Goal: Transaction & Acquisition: Subscribe to service/newsletter

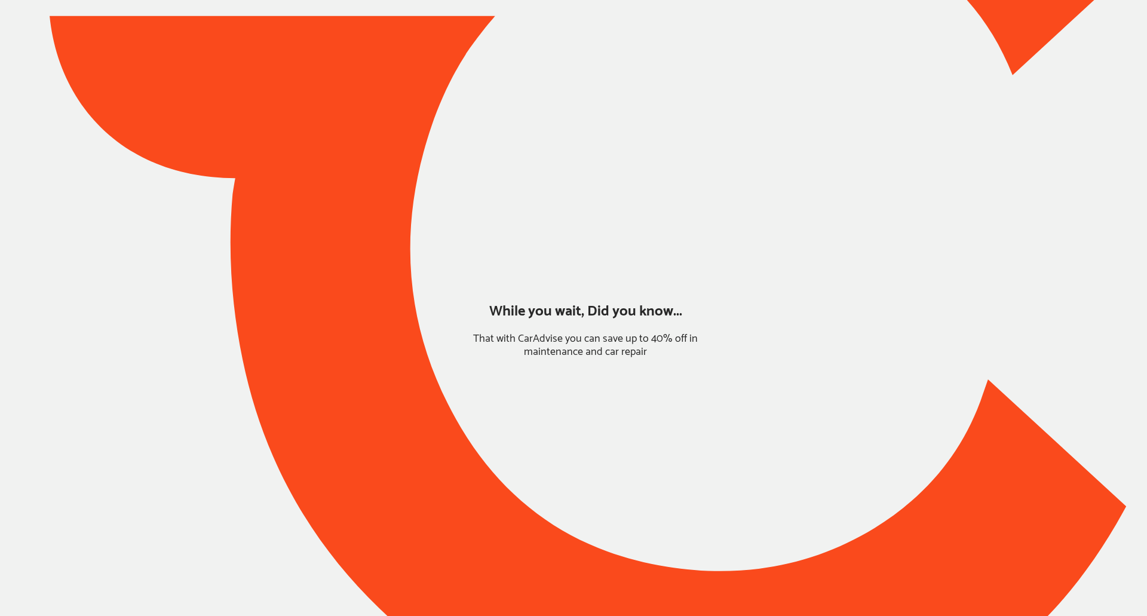
type input "*****"
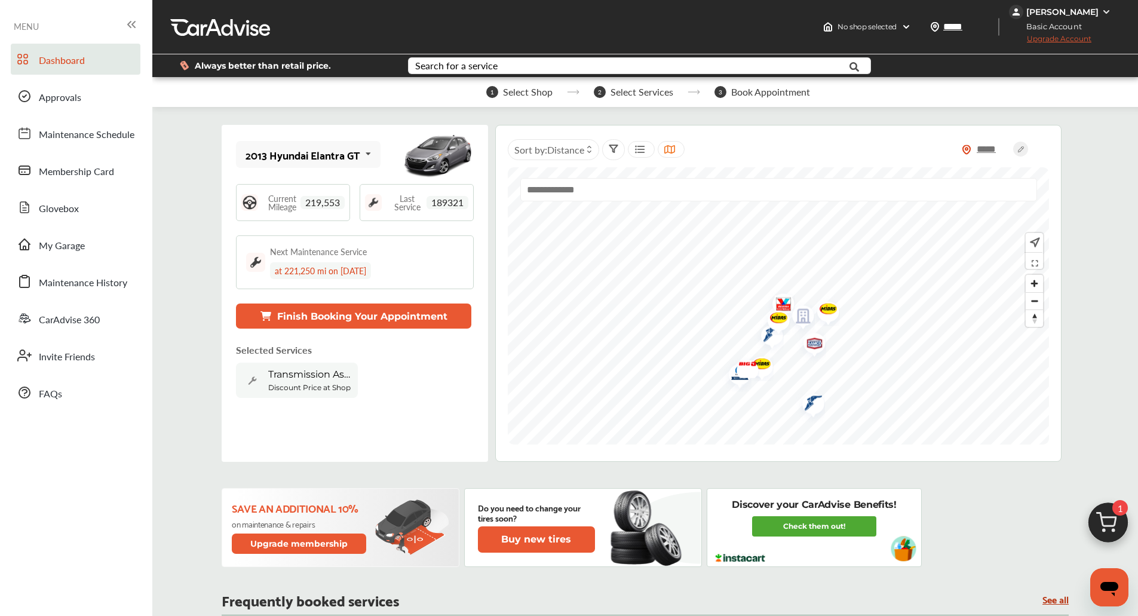
click at [1086, 11] on div "[PERSON_NAME]" at bounding box center [1062, 12] width 72 height 11
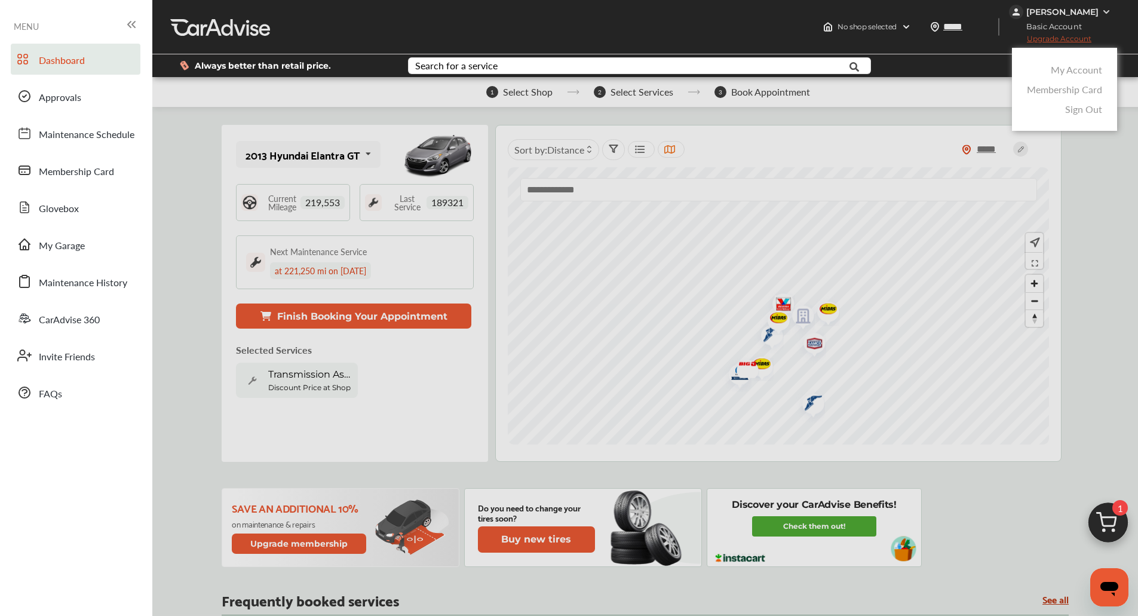
click at [1063, 65] on link "My Account" at bounding box center [1076, 70] width 51 height 14
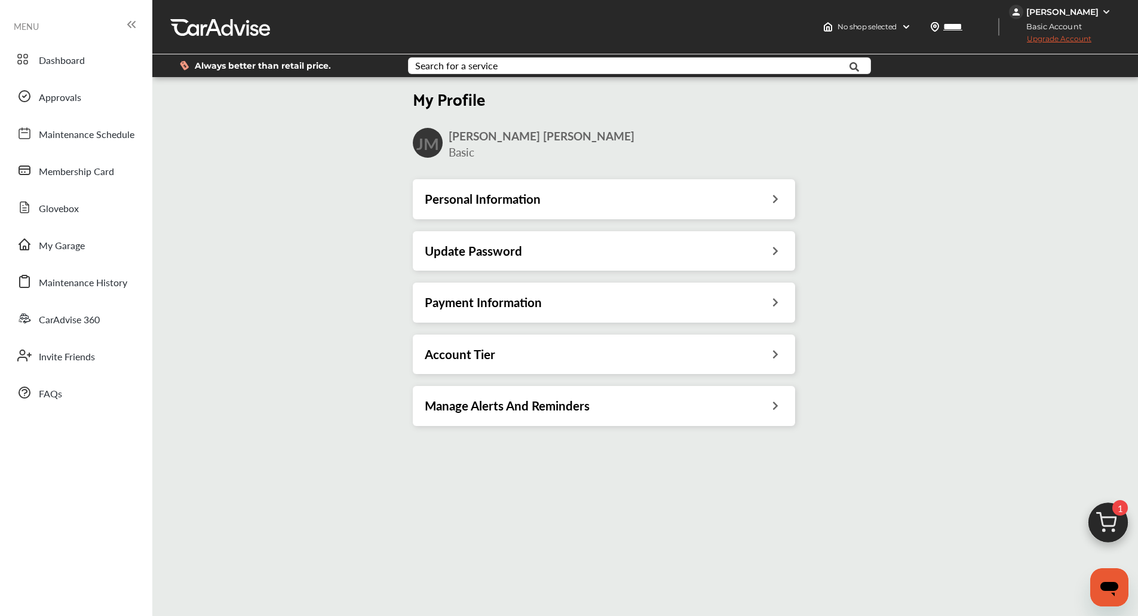
click at [615, 360] on div "Account Tier" at bounding box center [604, 355] width 358 height 16
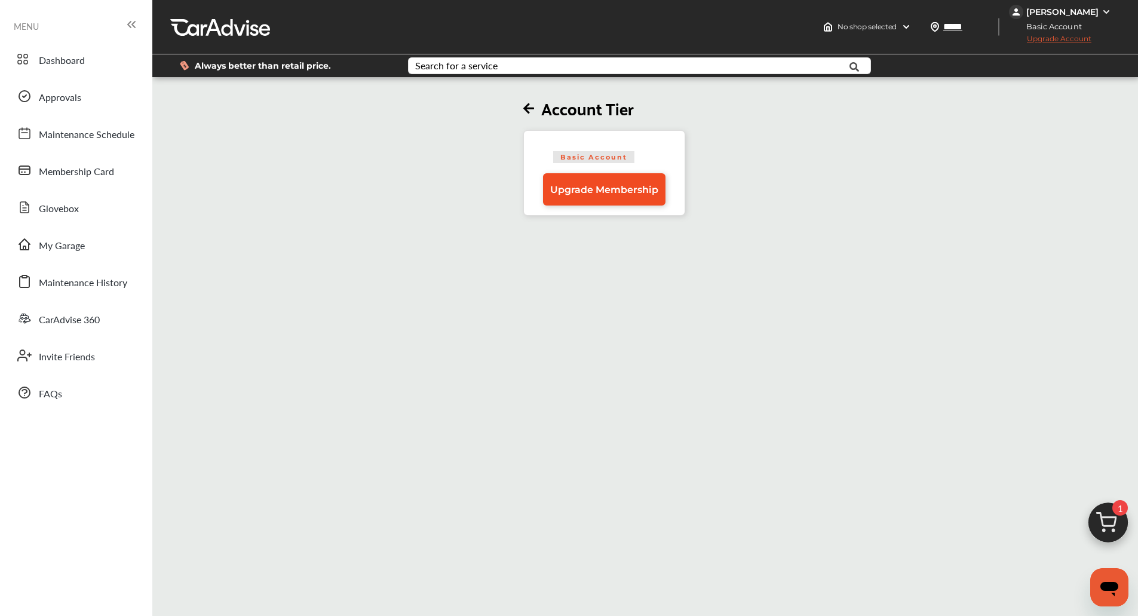
click at [609, 191] on span "Upgrade Membership" at bounding box center [604, 189] width 108 height 11
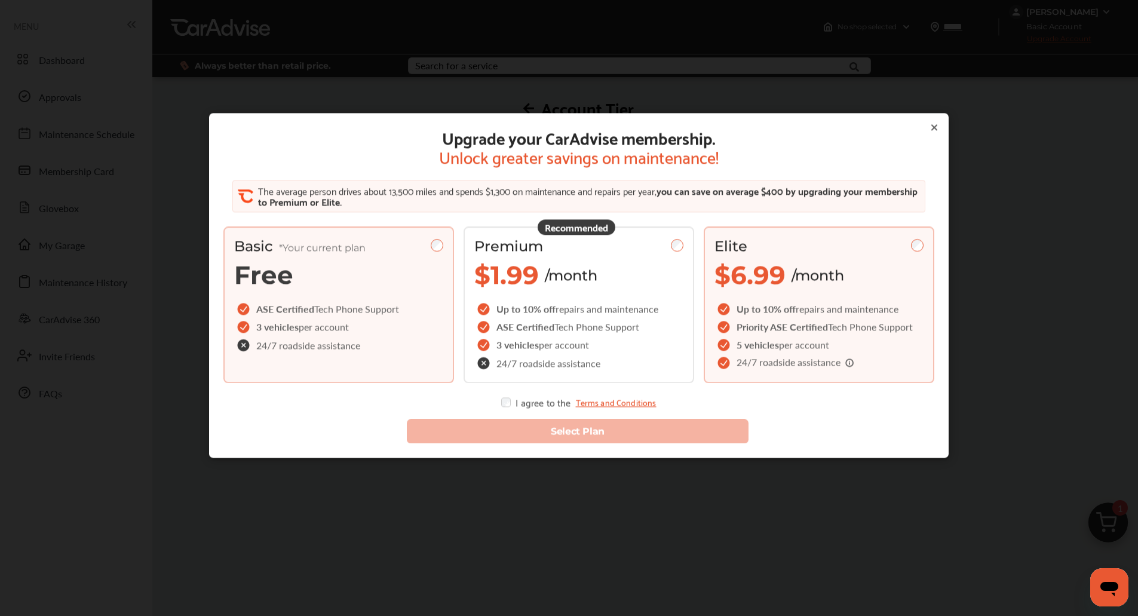
click at [815, 260] on span "$6.99 /month" at bounding box center [780, 275] width 130 height 31
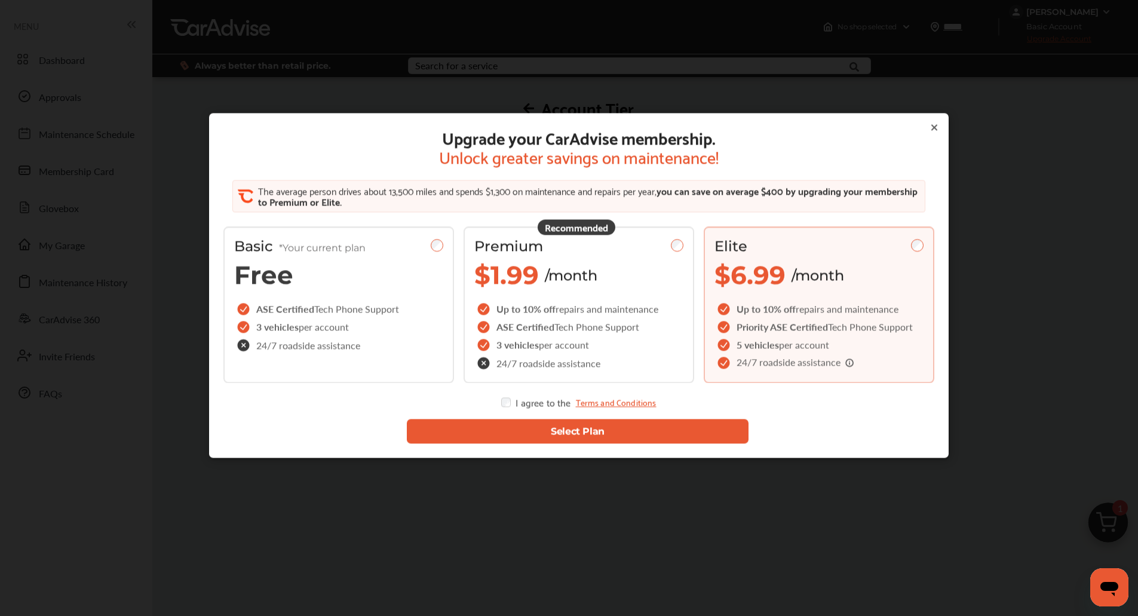
click at [502, 431] on button "Select Plan" at bounding box center [578, 431] width 342 height 24
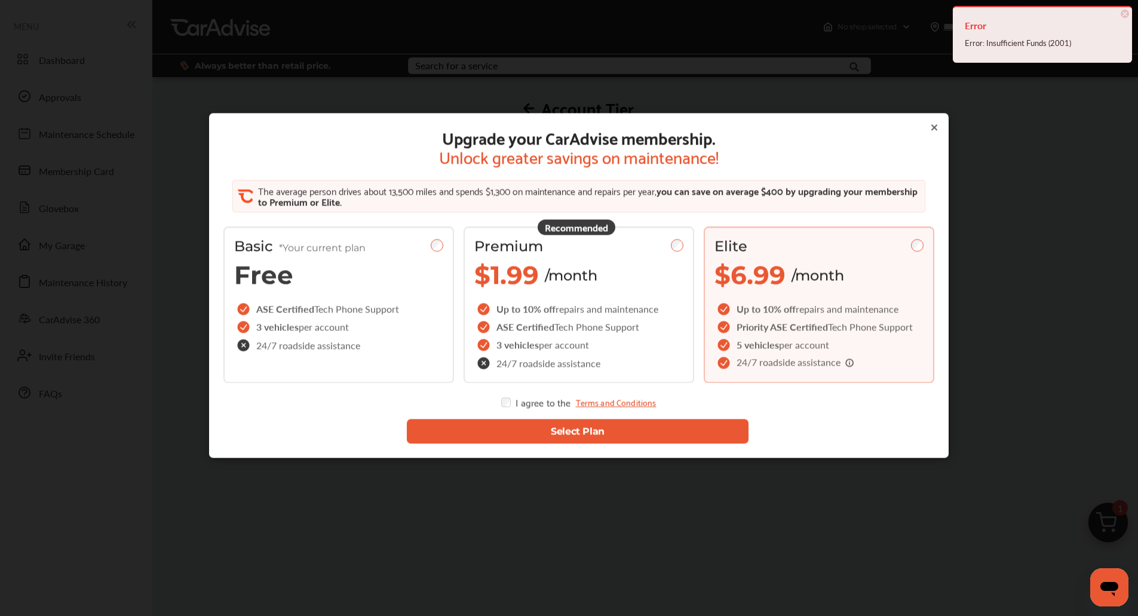
click at [1127, 249] on div "Upgrade your CarAdvise membership. Unlock greater savings on maintenance! The a…" at bounding box center [578, 317] width 1157 height 635
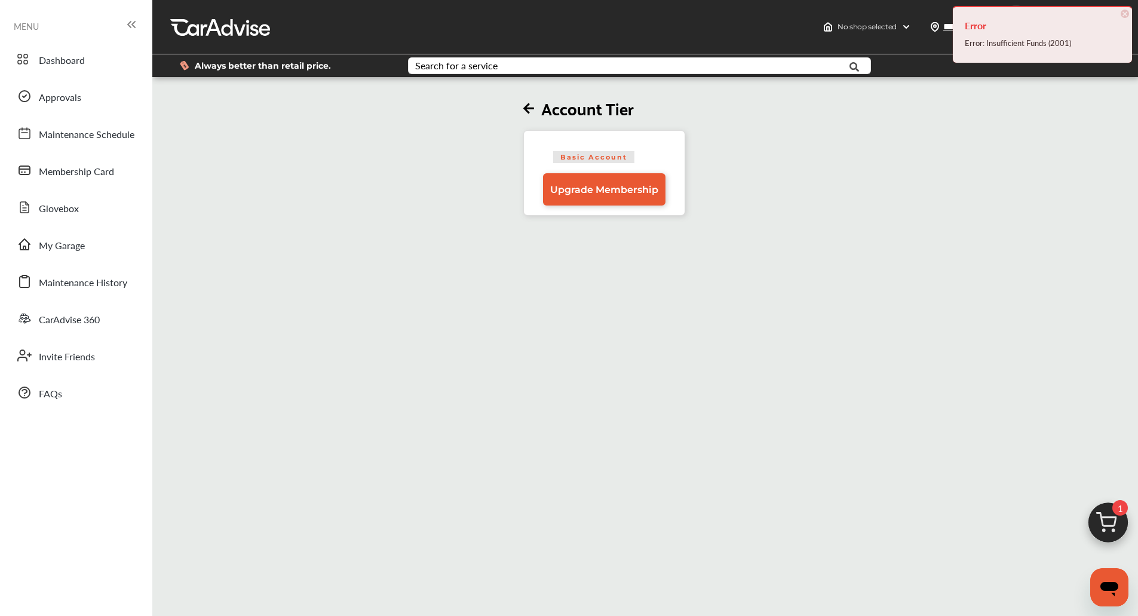
click at [1124, 13] on span "×" at bounding box center [1125, 14] width 8 height 8
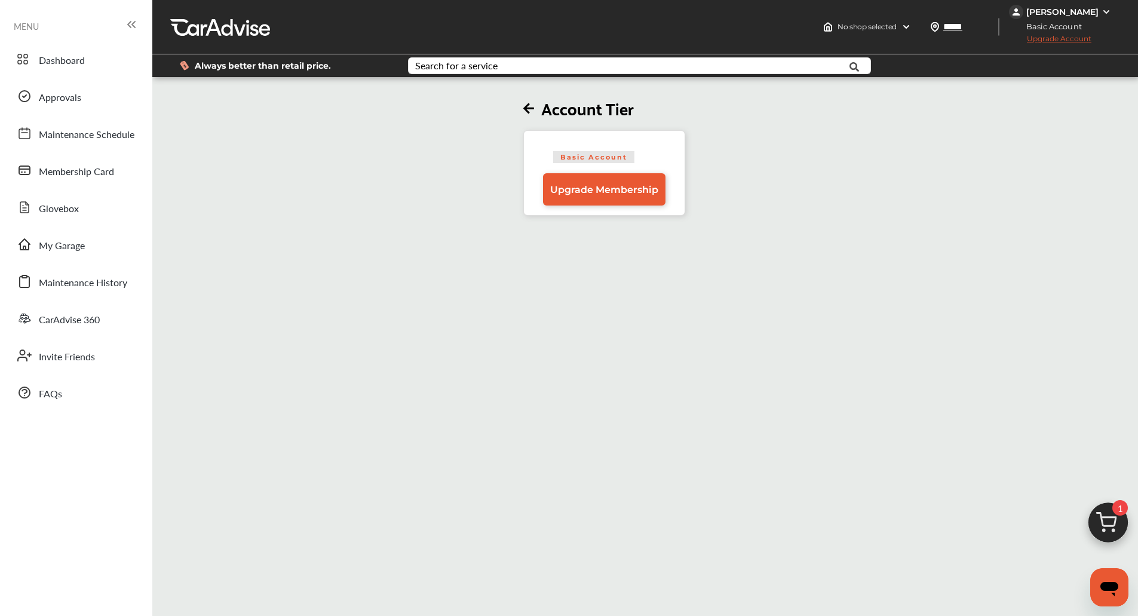
click at [1098, 8] on div "[PERSON_NAME]" at bounding box center [1062, 12] width 72 height 11
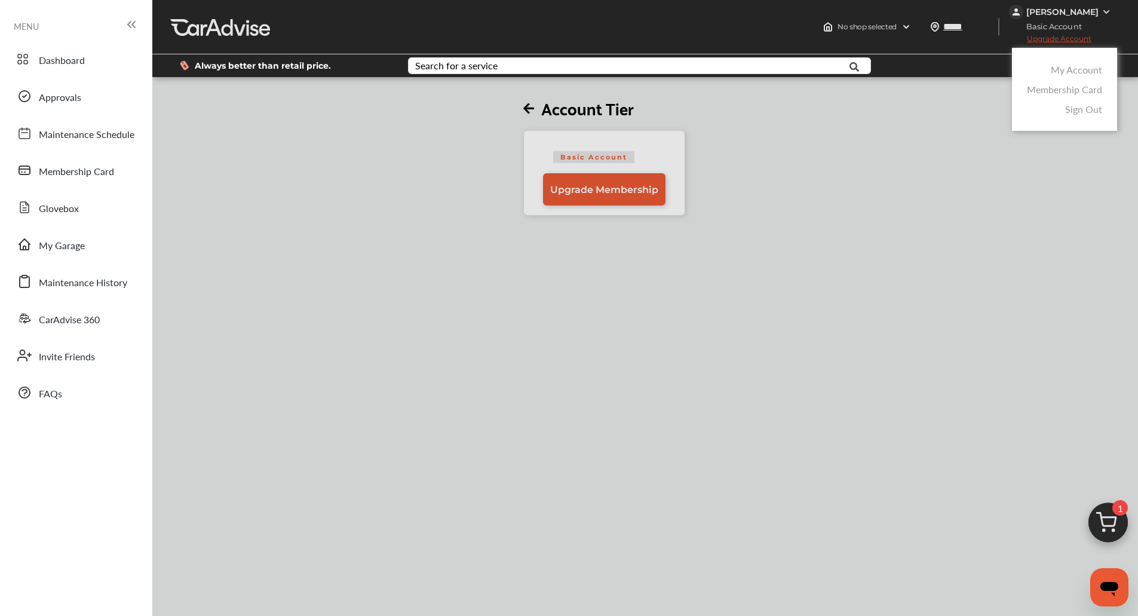
click at [1060, 72] on link "My Account" at bounding box center [1076, 70] width 51 height 14
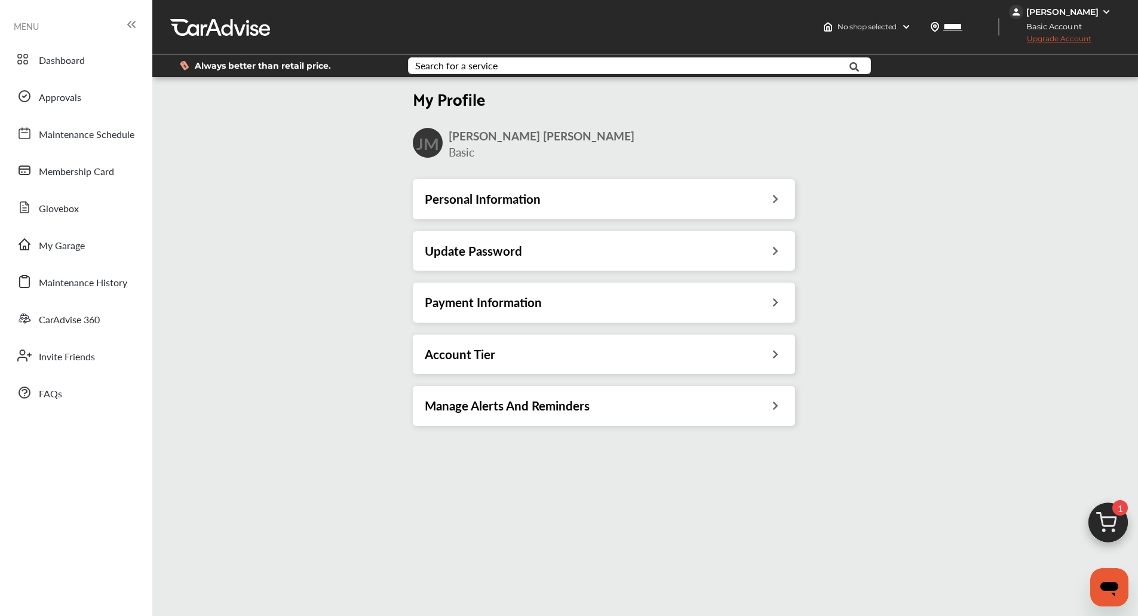
click at [600, 294] on div "Payment Information" at bounding box center [604, 302] width 382 height 39
click at [559, 293] on div "Payment Information" at bounding box center [604, 302] width 382 height 39
click at [538, 297] on h3 "Payment Information" at bounding box center [483, 303] width 117 height 16
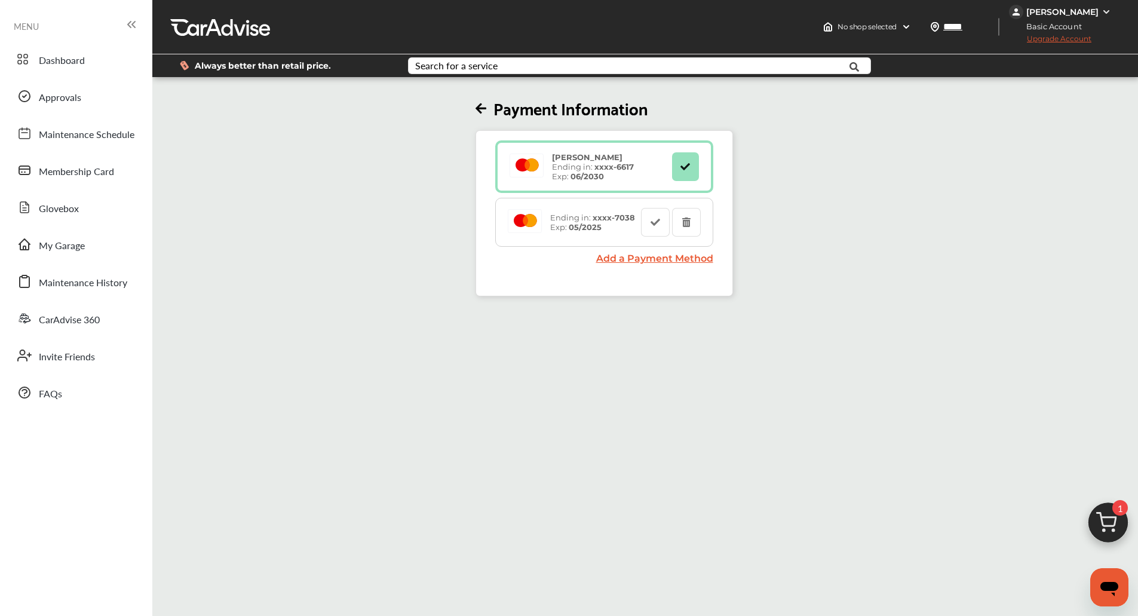
click at [606, 263] on link "Add a Payment Method" at bounding box center [654, 258] width 117 height 11
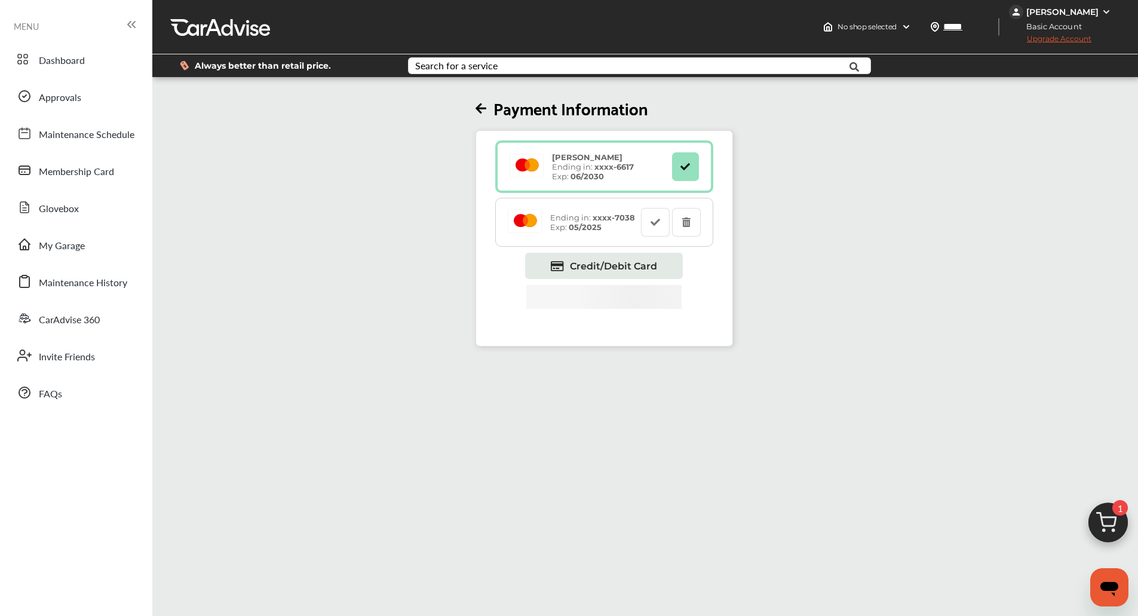
click at [606, 263] on span "Credit/Debit Card" at bounding box center [613, 266] width 87 height 11
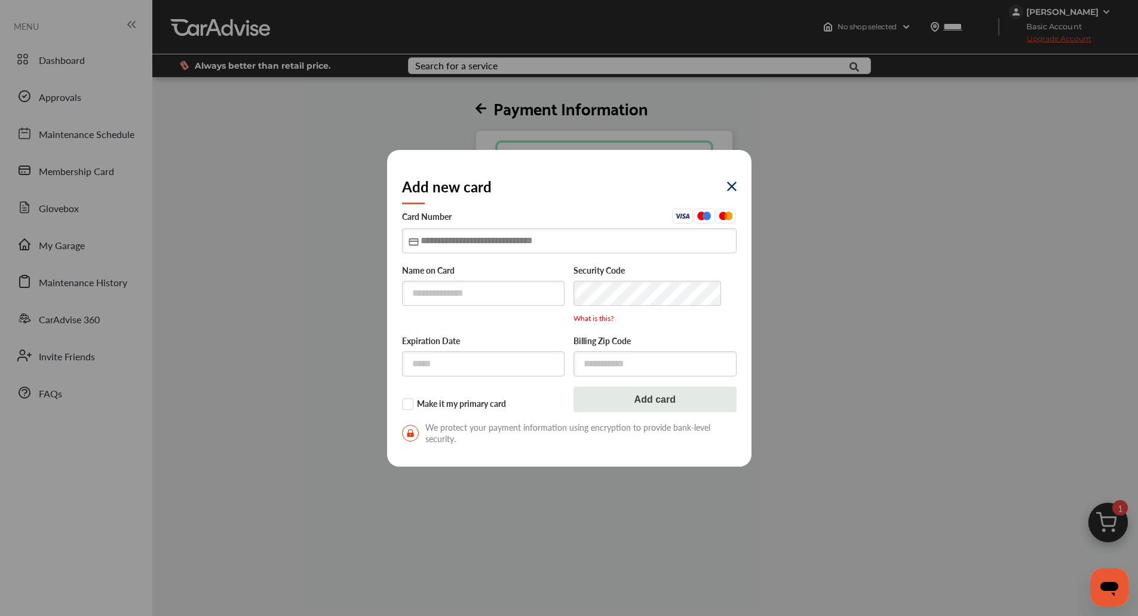
click at [579, 244] on input "text" at bounding box center [569, 240] width 335 height 24
type input "**********"
click at [425, 369] on input "text" at bounding box center [483, 363] width 163 height 24
type input "*****"
click at [596, 361] on input "text" at bounding box center [655, 363] width 163 height 24
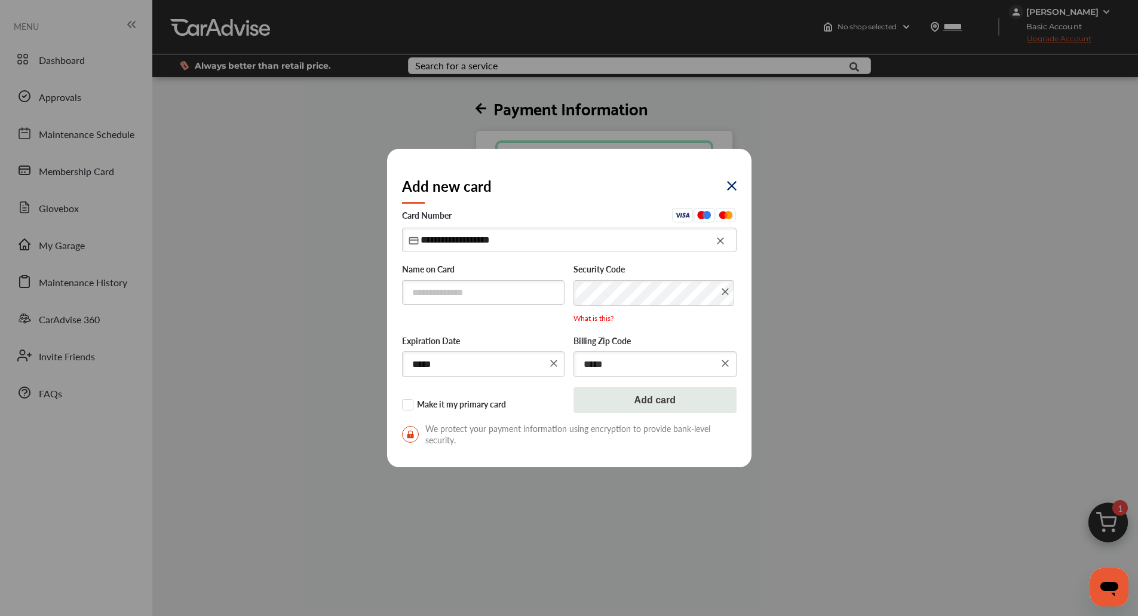
type input "*****"
click at [468, 293] on input "text" at bounding box center [483, 292] width 163 height 24
type input "**********"
click at [615, 367] on input "*****" at bounding box center [655, 364] width 163 height 26
type input "*****"
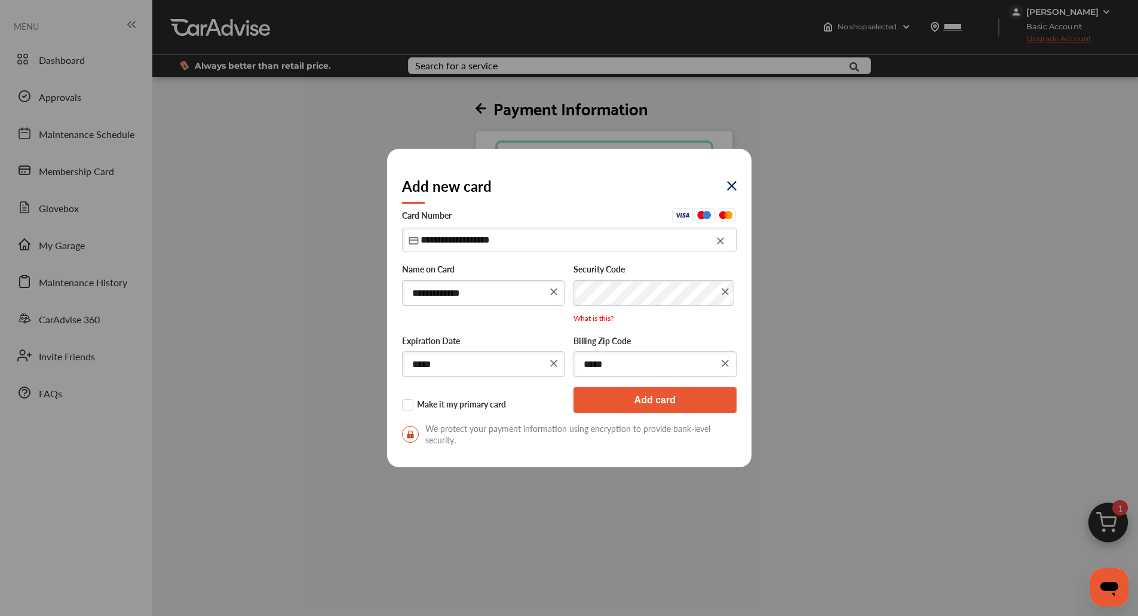
click at [632, 399] on button "Add card" at bounding box center [655, 400] width 163 height 26
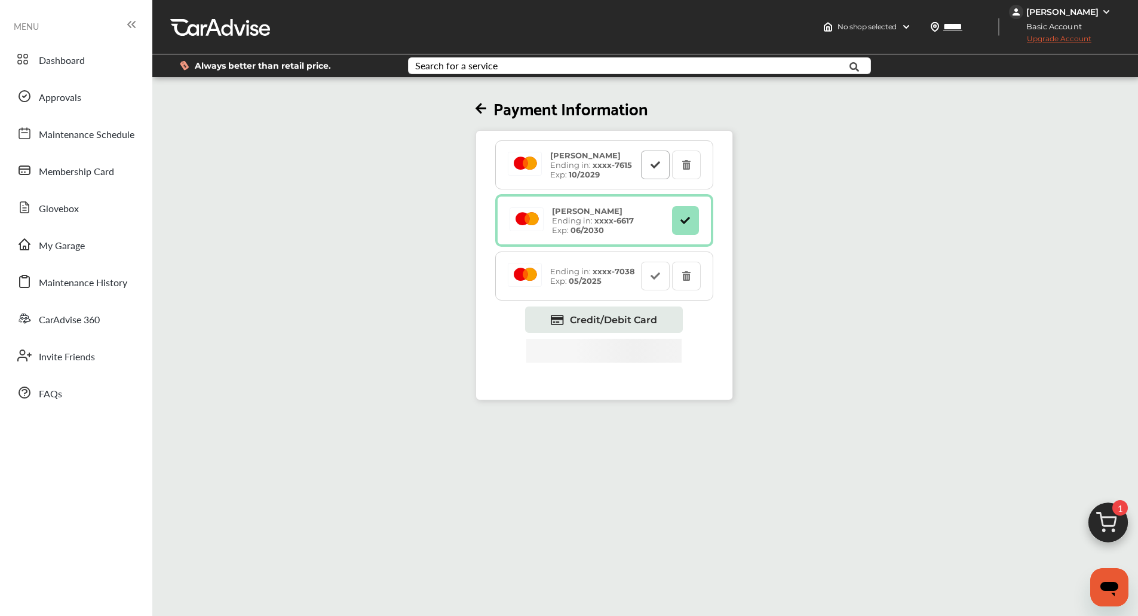
click at [655, 158] on button at bounding box center [655, 165] width 29 height 29
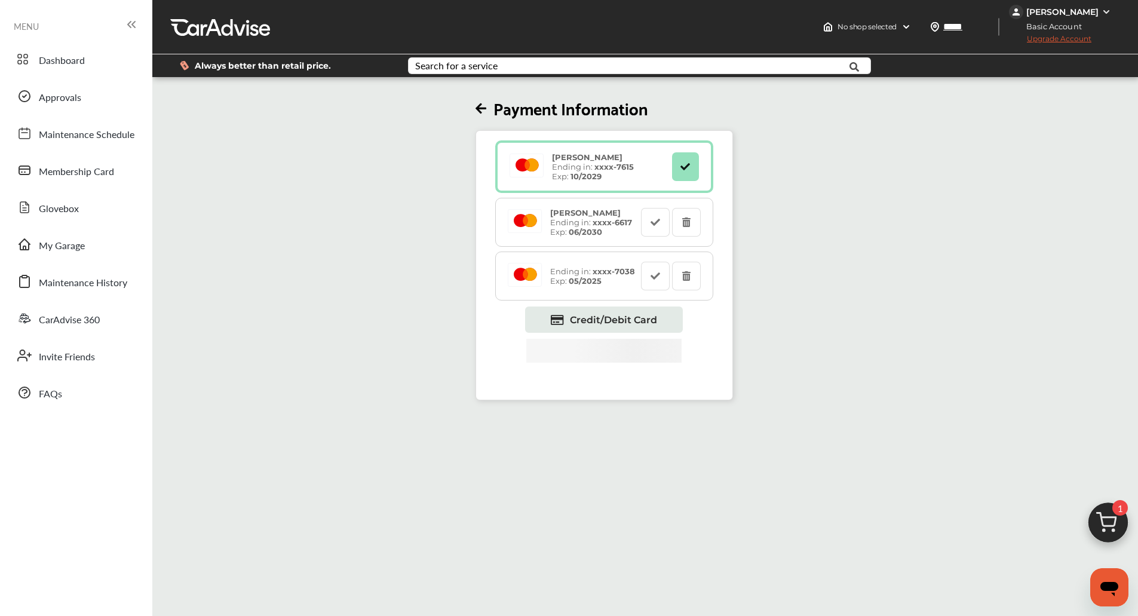
click at [1101, 14] on div "[PERSON_NAME]" at bounding box center [1061, 12] width 105 height 14
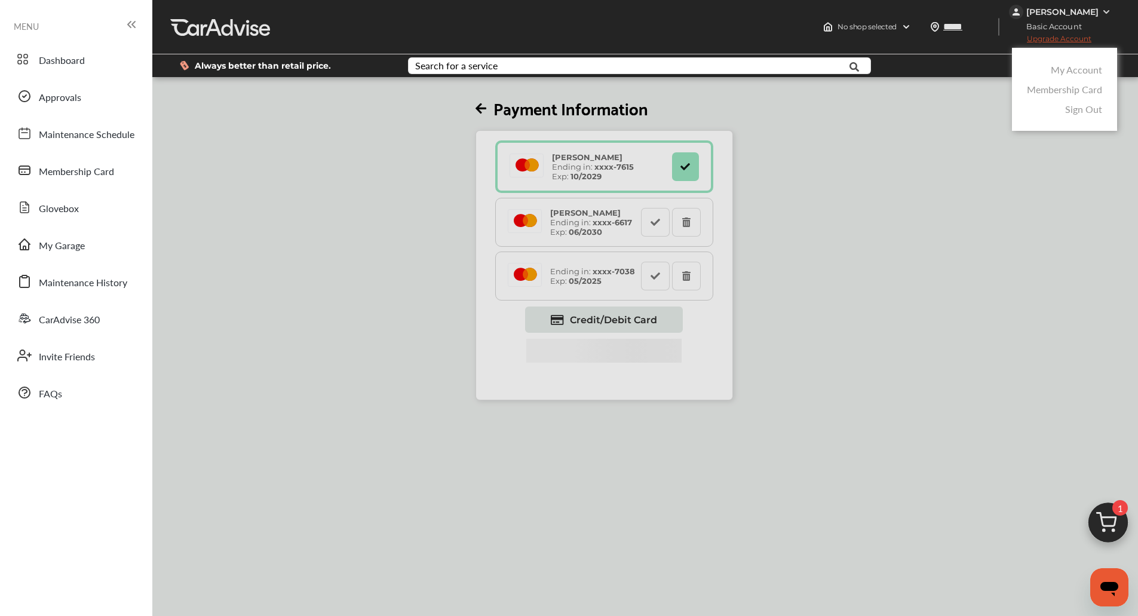
click at [1058, 68] on link "My Account" at bounding box center [1076, 70] width 51 height 14
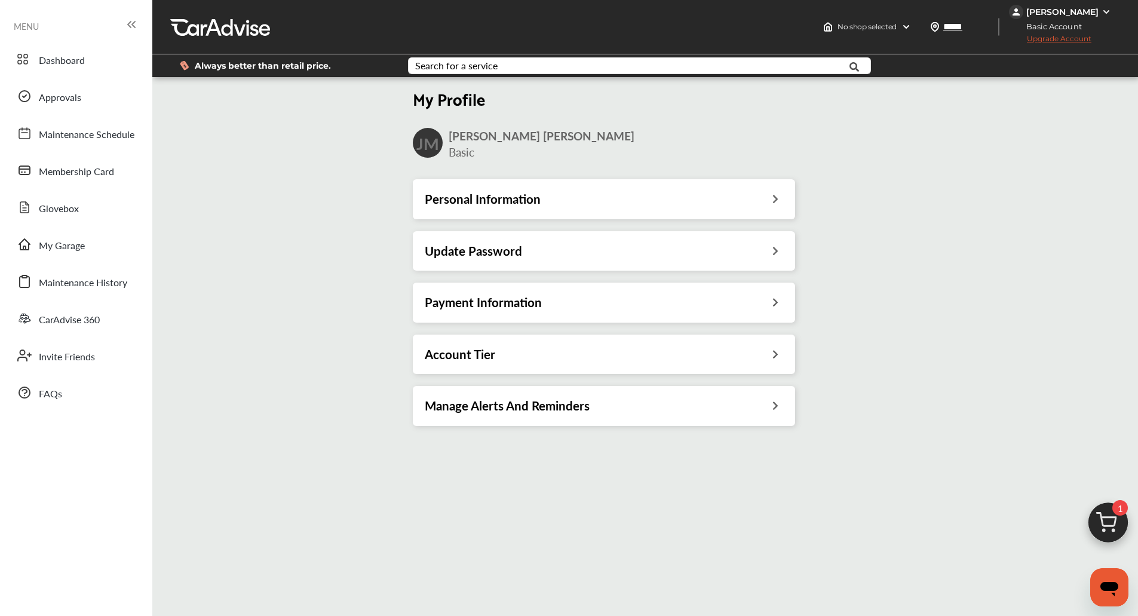
click at [624, 349] on div "Account Tier" at bounding box center [604, 355] width 358 height 16
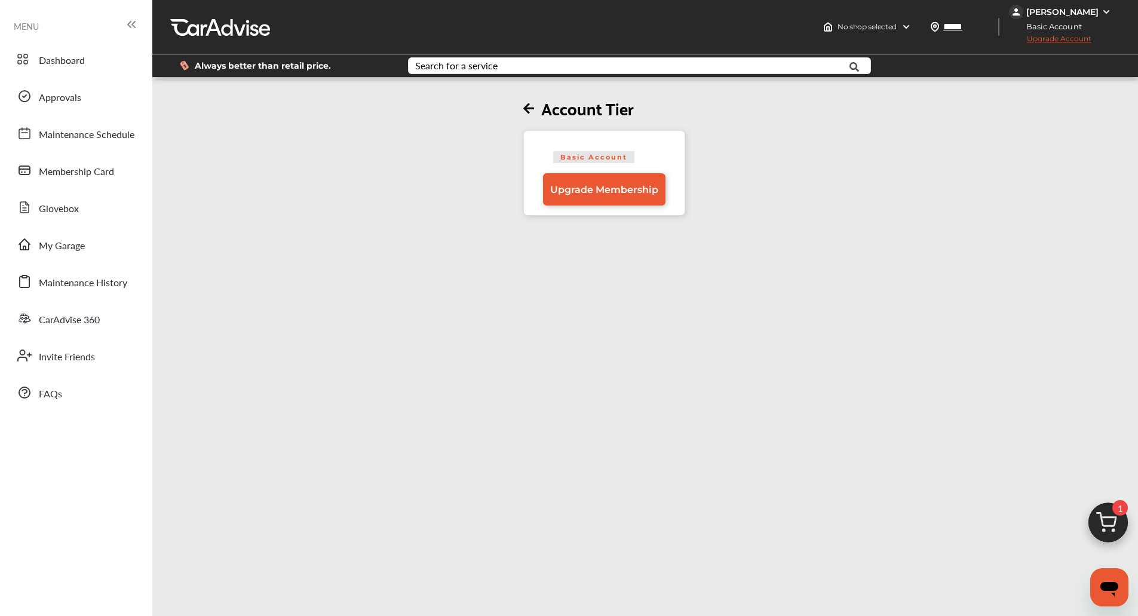
click at [590, 206] on div "Basic Account Upgrade Membership" at bounding box center [604, 172] width 162 height 85
click at [602, 189] on span "Upgrade Membership" at bounding box center [604, 189] width 108 height 11
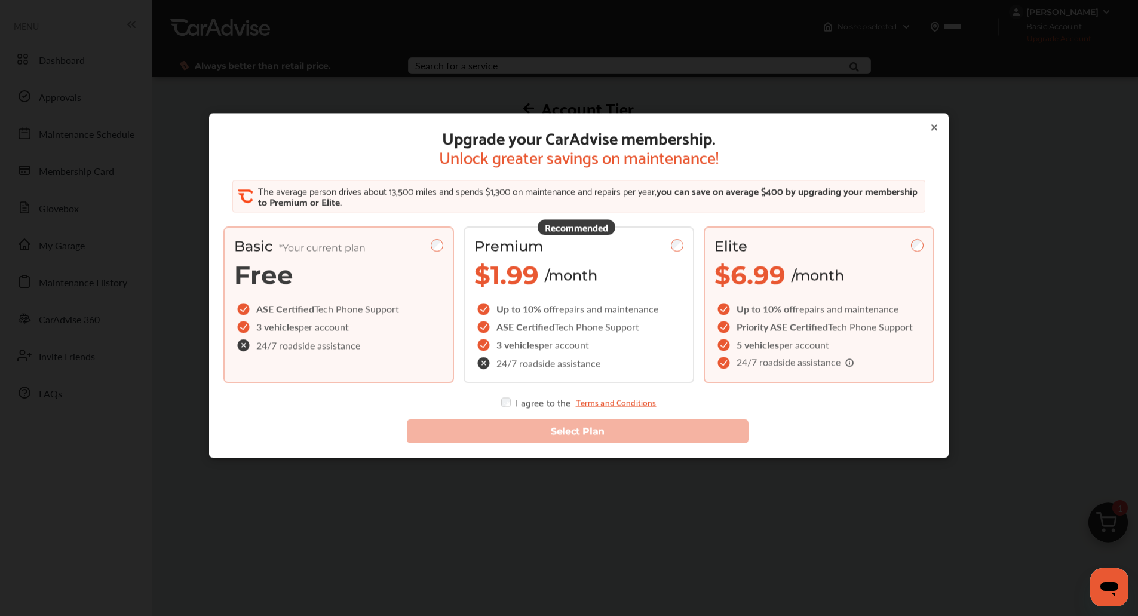
click at [820, 296] on div "Elite $6.99 /month Up to 10% off repairs and maintenance Priority ASE Certified…" at bounding box center [819, 305] width 231 height 157
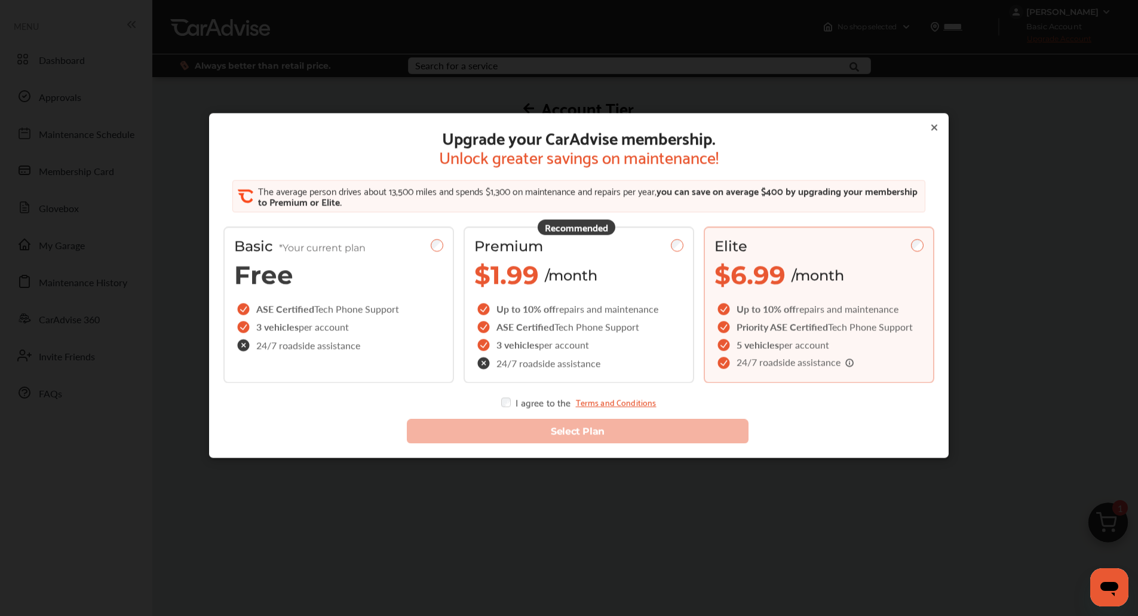
click at [507, 407] on div "I agree to the Terms and Conditions" at bounding box center [578, 403] width 155 height 10
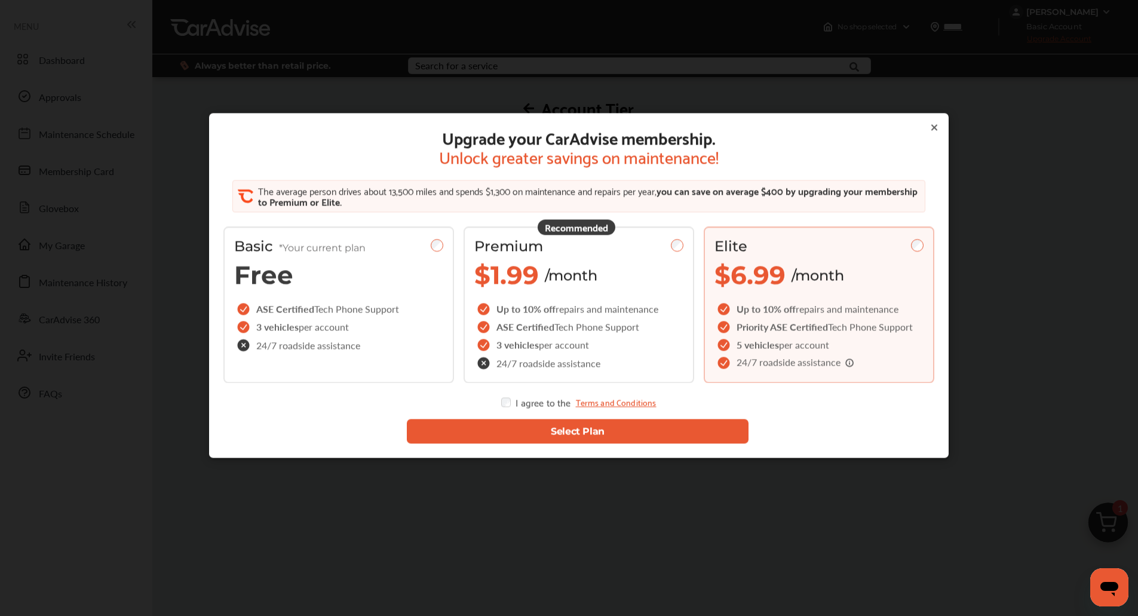
click at [516, 431] on button "Select Plan" at bounding box center [578, 431] width 342 height 24
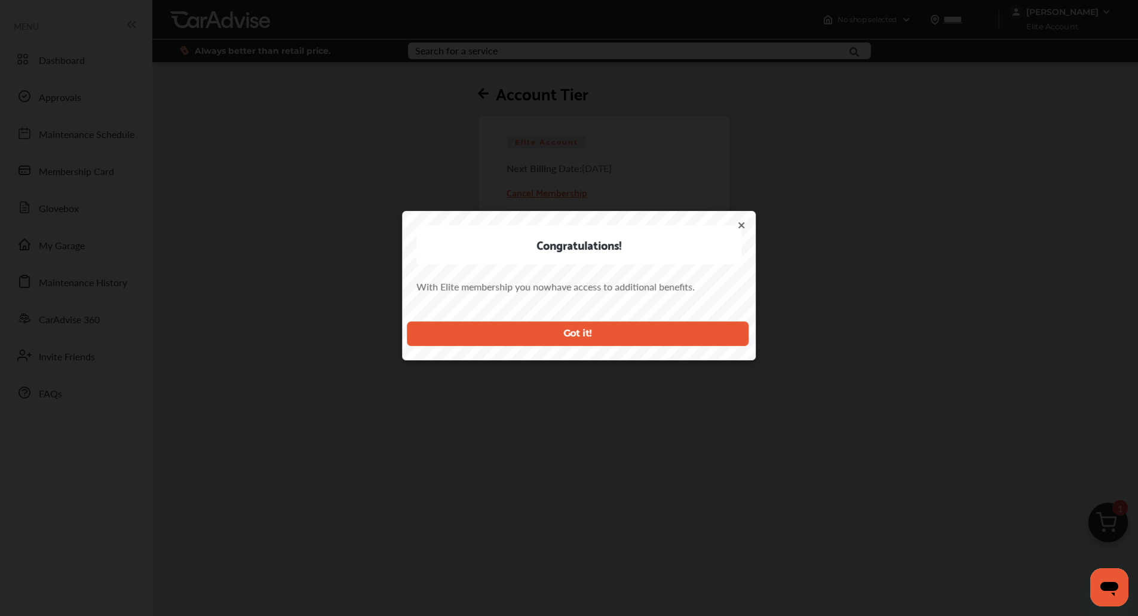
click at [548, 330] on button "Got it!" at bounding box center [578, 333] width 342 height 24
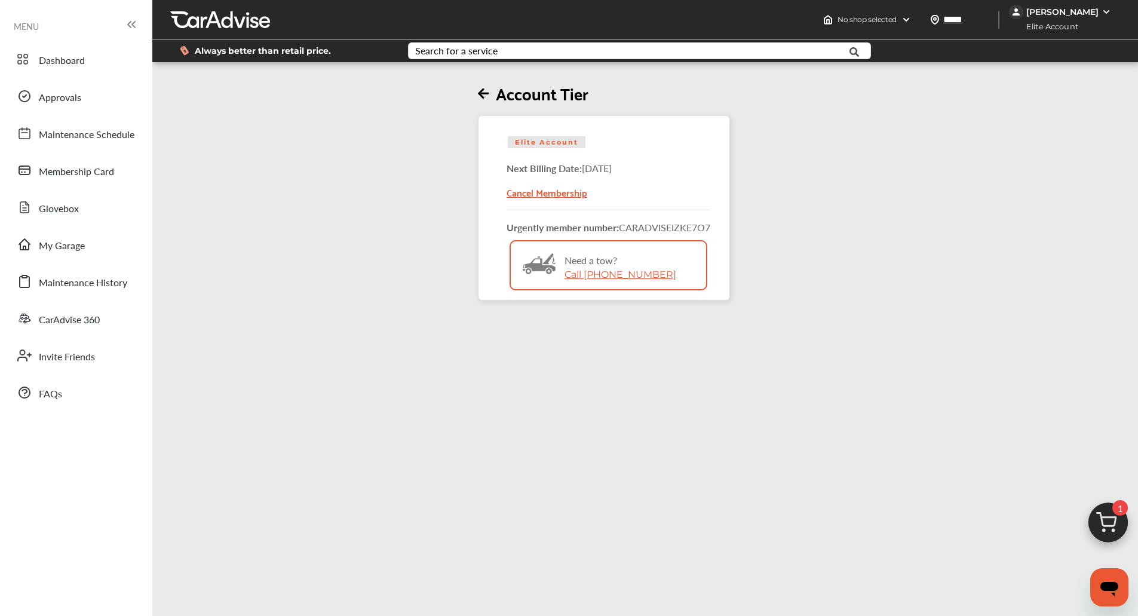
click at [997, 115] on div "Account Tier Elite Account Next Billing Date: [DATE] Cancel Membership Urgently…" at bounding box center [604, 183] width 911 height 236
